Goal: Entertainment & Leisure: Consume media (video, audio)

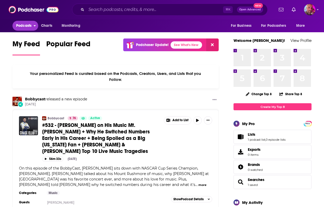
click at [35, 25] on icon "open menu" at bounding box center [35, 25] width 2 height 1
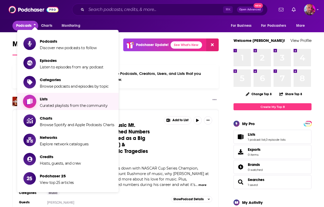
click at [47, 101] on span "Lists Curated playlists from the community" at bounding box center [74, 101] width 68 height 13
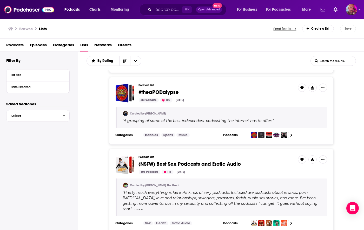
scroll to position [247, 0]
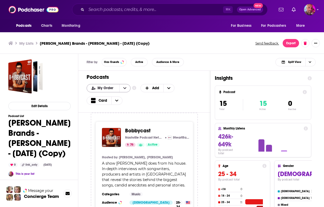
click at [125, 87] on icon "open menu" at bounding box center [124, 88] width 3 height 2
click at [116, 113] on span "Power Score" at bounding box center [111, 113] width 29 height 3
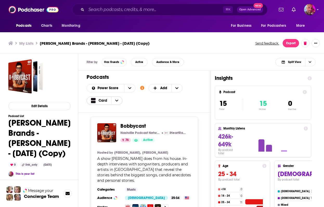
click at [117, 101] on icon "Choose View" at bounding box center [116, 101] width 3 height 4
click at [115, 116] on span "Table" at bounding box center [113, 117] width 32 height 3
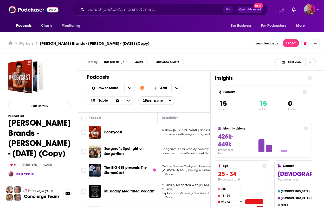
click at [309, 62] on icon "Choose View" at bounding box center [309, 61] width 3 height 3
click at [304, 80] on span "Podcast Only" at bounding box center [298, 79] width 26 height 3
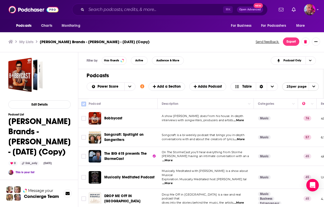
click at [83, 103] on input "Toggle select all" at bounding box center [83, 104] width 5 height 5
checkbox input "true"
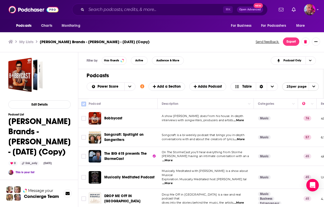
checkbox input "true"
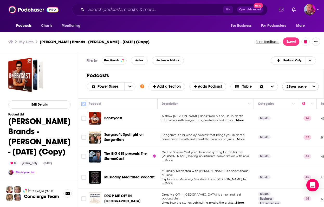
checkbox input "true"
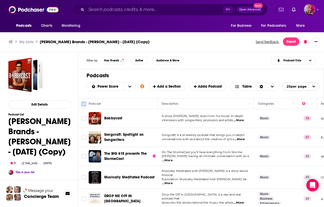
checkbox input "true"
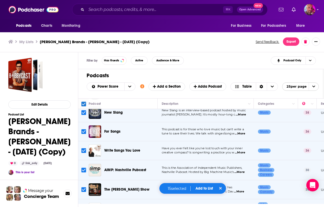
scroll to position [196, 0]
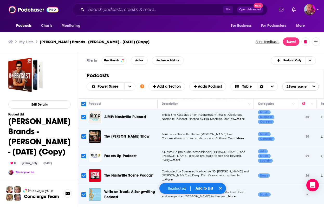
click at [135, 99] on th "Podcast" at bounding box center [123, 103] width 69 height 10
click at [84, 102] on input "Toggle select all" at bounding box center [83, 104] width 5 height 5
checkbox input "false"
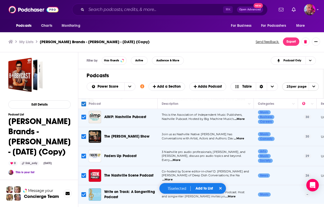
checkbox input "false"
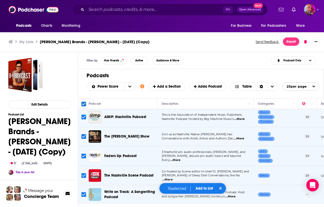
checkbox input "false"
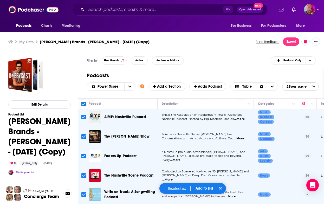
checkbox input "false"
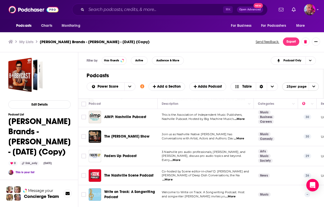
click at [107, 189] on span "Write on Track: A Songwriting Podcast" at bounding box center [129, 194] width 51 height 10
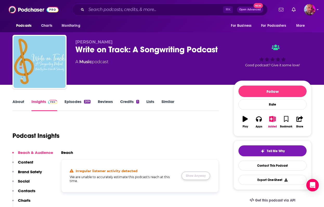
click at [191, 175] on button "Show Anyway" at bounding box center [195, 175] width 29 height 8
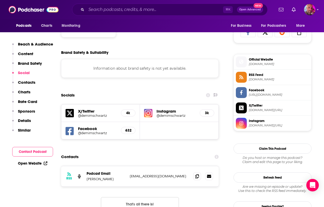
scroll to position [341, 0]
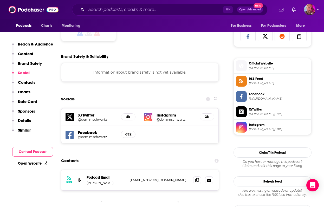
click at [166, 116] on h5 "Instagram" at bounding box center [175, 114] width 39 height 5
click at [188, 116] on h5 "Instagram" at bounding box center [175, 114] width 39 height 5
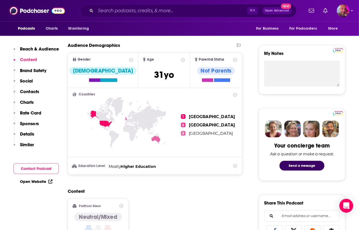
scroll to position [0, 0]
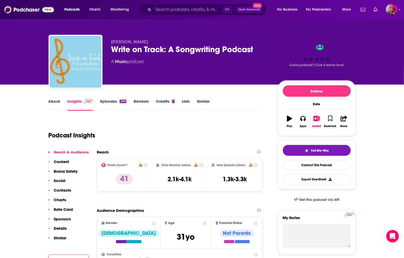
click at [113, 104] on link "Episodes 209" at bounding box center [113, 105] width 26 height 12
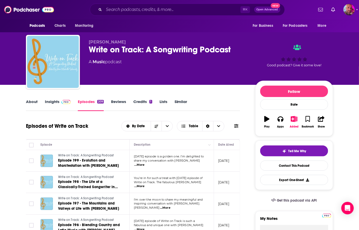
click at [116, 102] on link "Reviews" at bounding box center [118, 105] width 15 height 12
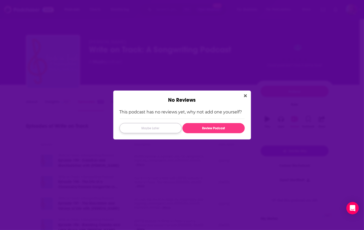
click at [161, 129] on button "Maybe Later" at bounding box center [150, 128] width 62 height 10
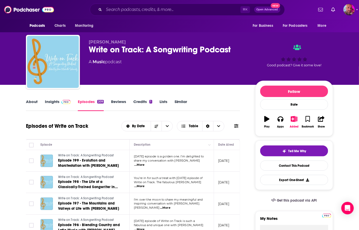
click at [140, 102] on link "Credits 1" at bounding box center [142, 105] width 19 height 12
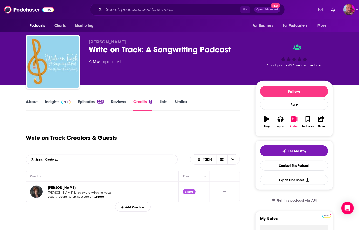
click at [62, 103] on img at bounding box center [66, 102] width 9 height 4
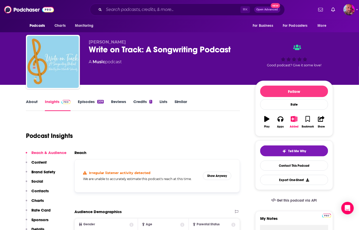
click at [91, 98] on div "About Insights Episodes 209 Reviews Credits 1 Lists Similar" at bounding box center [133, 104] width 214 height 13
click at [91, 103] on link "Episodes 209" at bounding box center [91, 105] width 26 height 12
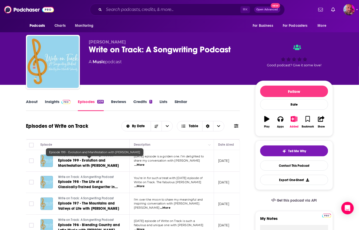
click at [84, 162] on link "Episode 199 - Evolution and Manifestation with [PERSON_NAME]" at bounding box center [89, 163] width 62 height 10
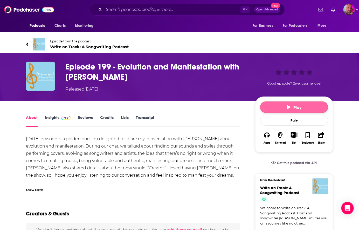
click at [286, 101] on button "Play" at bounding box center [294, 106] width 68 height 11
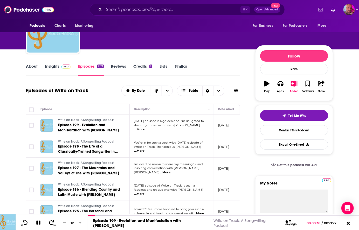
scroll to position [41, 0]
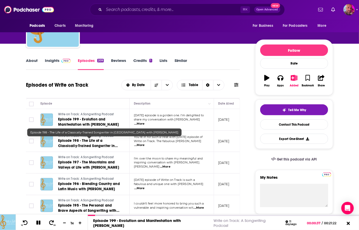
click at [87, 140] on span "Episode 198 - The Life of a Classically-Trained Songwriter in [GEOGRAPHIC_DATA]…" at bounding box center [88, 148] width 60 height 20
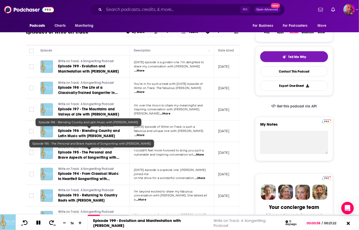
scroll to position [111, 0]
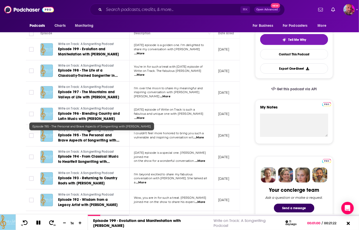
click at [95, 136] on span "Episode 195 - The Personal and Brave Aspects of Songwriting with [PERSON_NAME]" at bounding box center [88, 140] width 61 height 15
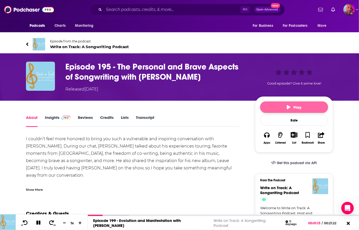
click at [288, 105] on icon "button" at bounding box center [289, 107] width 4 height 4
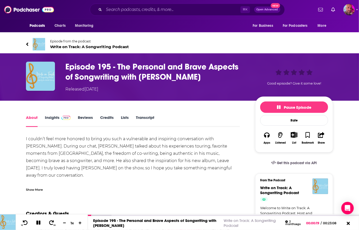
scroll to position [2, 0]
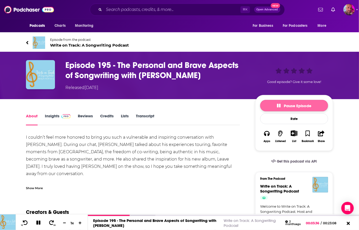
click at [286, 103] on span "Pause Episode" at bounding box center [294, 105] width 34 height 5
